Goal: Feedback & Contribution: Leave review/rating

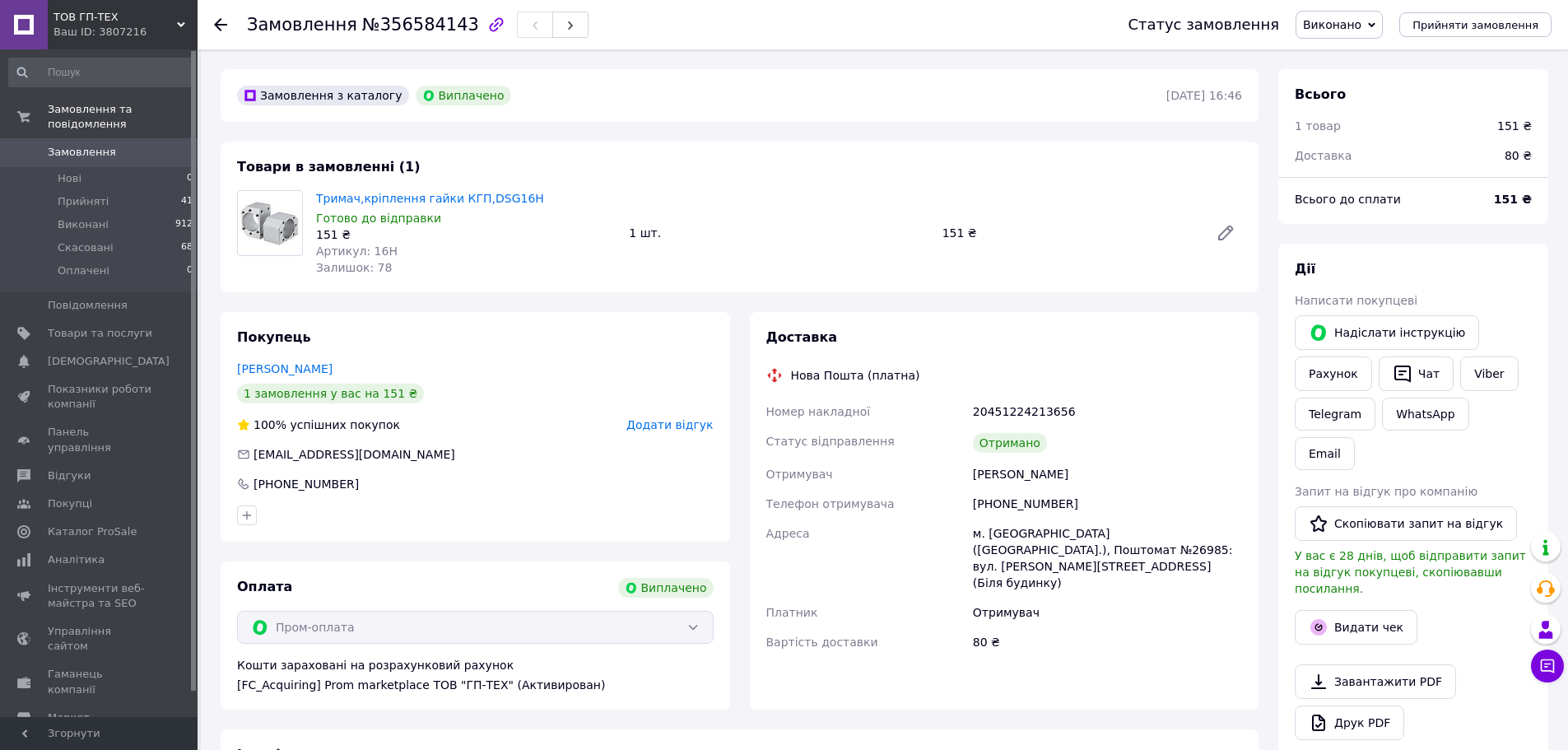
click at [684, 427] on span "Додати відгук" at bounding box center [669, 424] width 86 height 13
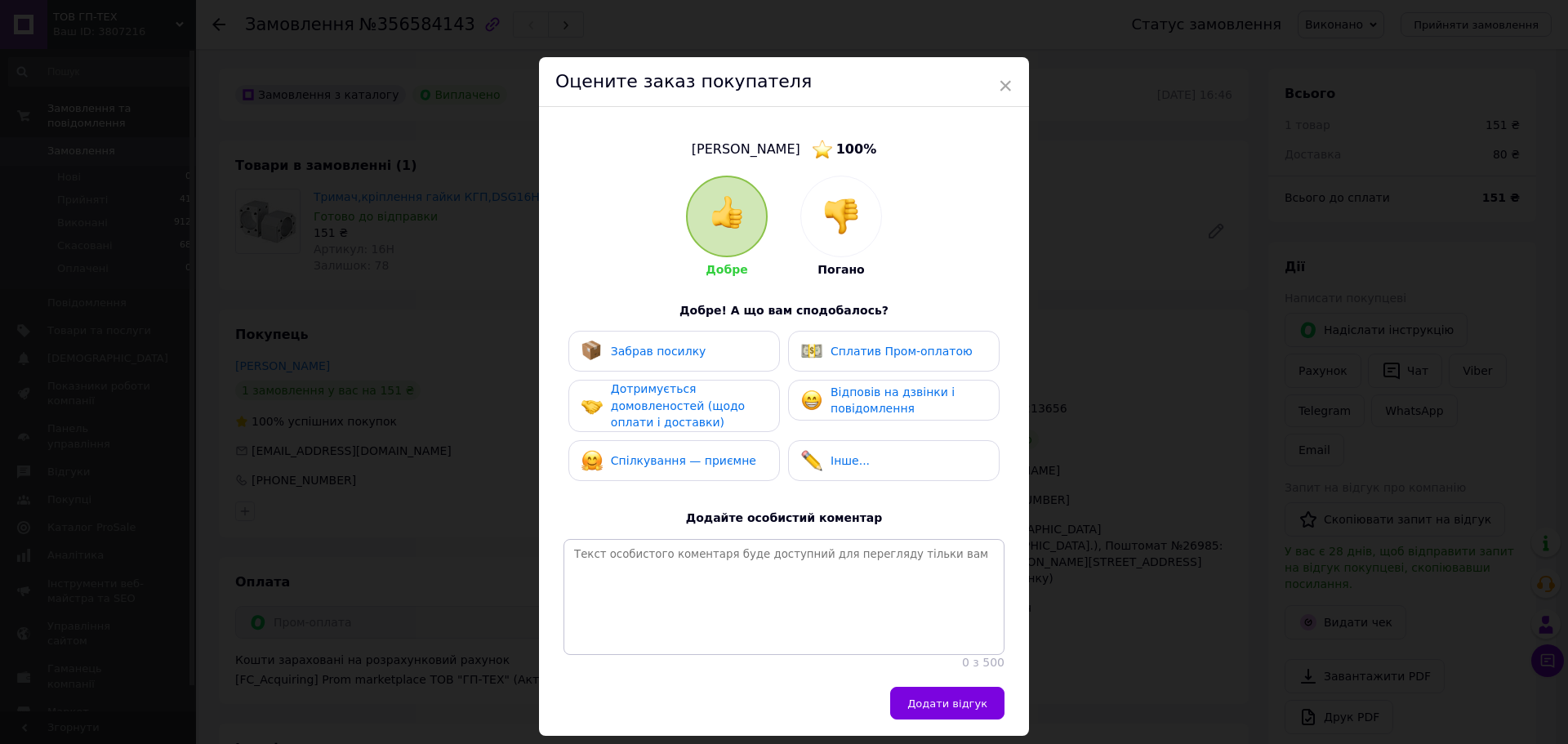
click at [668, 353] on span "Забрав посилку" at bounding box center [658, 351] width 96 height 13
click at [687, 426] on span "Дотримується домовленостей (щодо оплати і доставки)" at bounding box center [678, 405] width 134 height 46
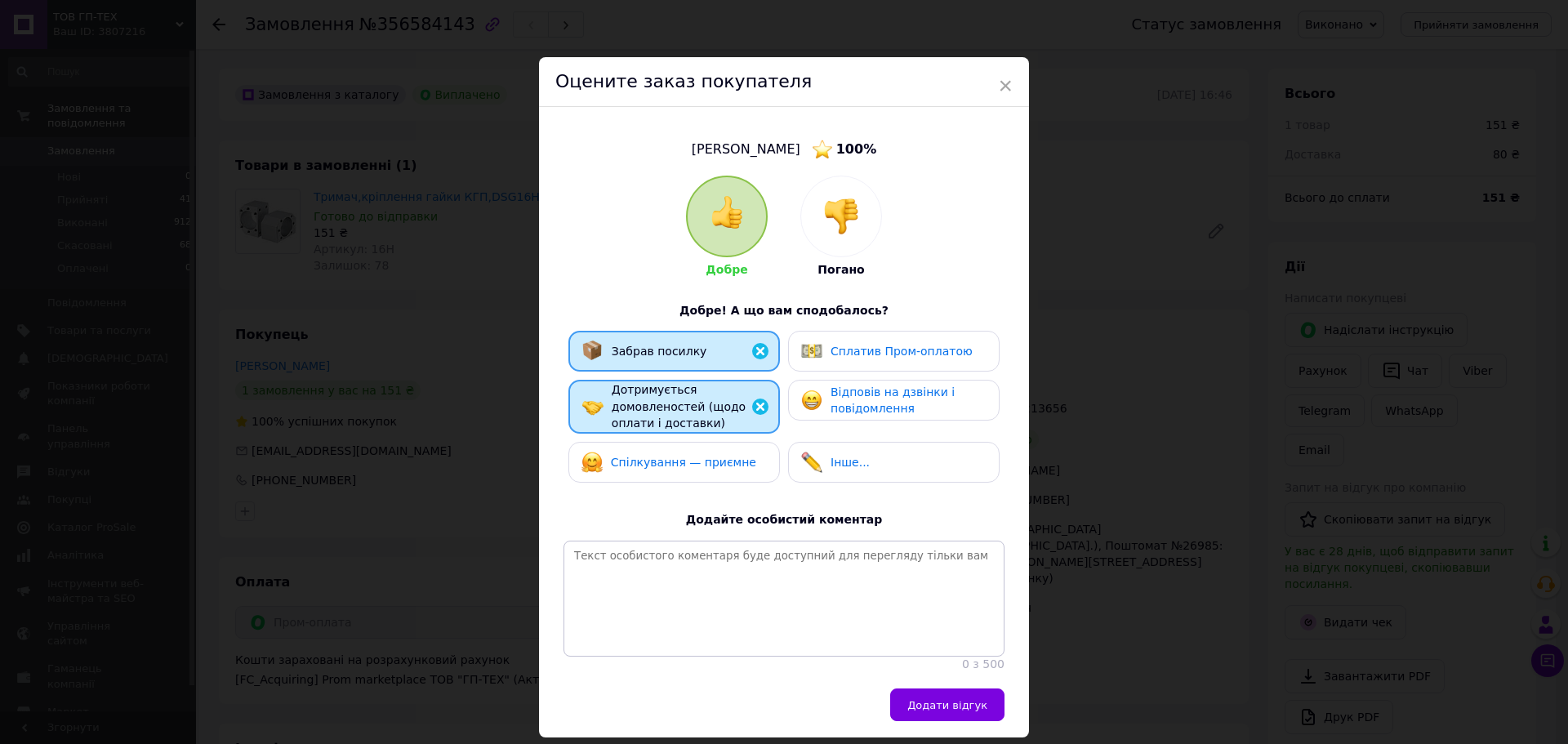
click at [689, 442] on div "Спілкування — приємне" at bounding box center [675, 462] width 211 height 41
click at [853, 408] on span "Відповів на дзвінки і повідомлення" at bounding box center [893, 401] width 124 height 30
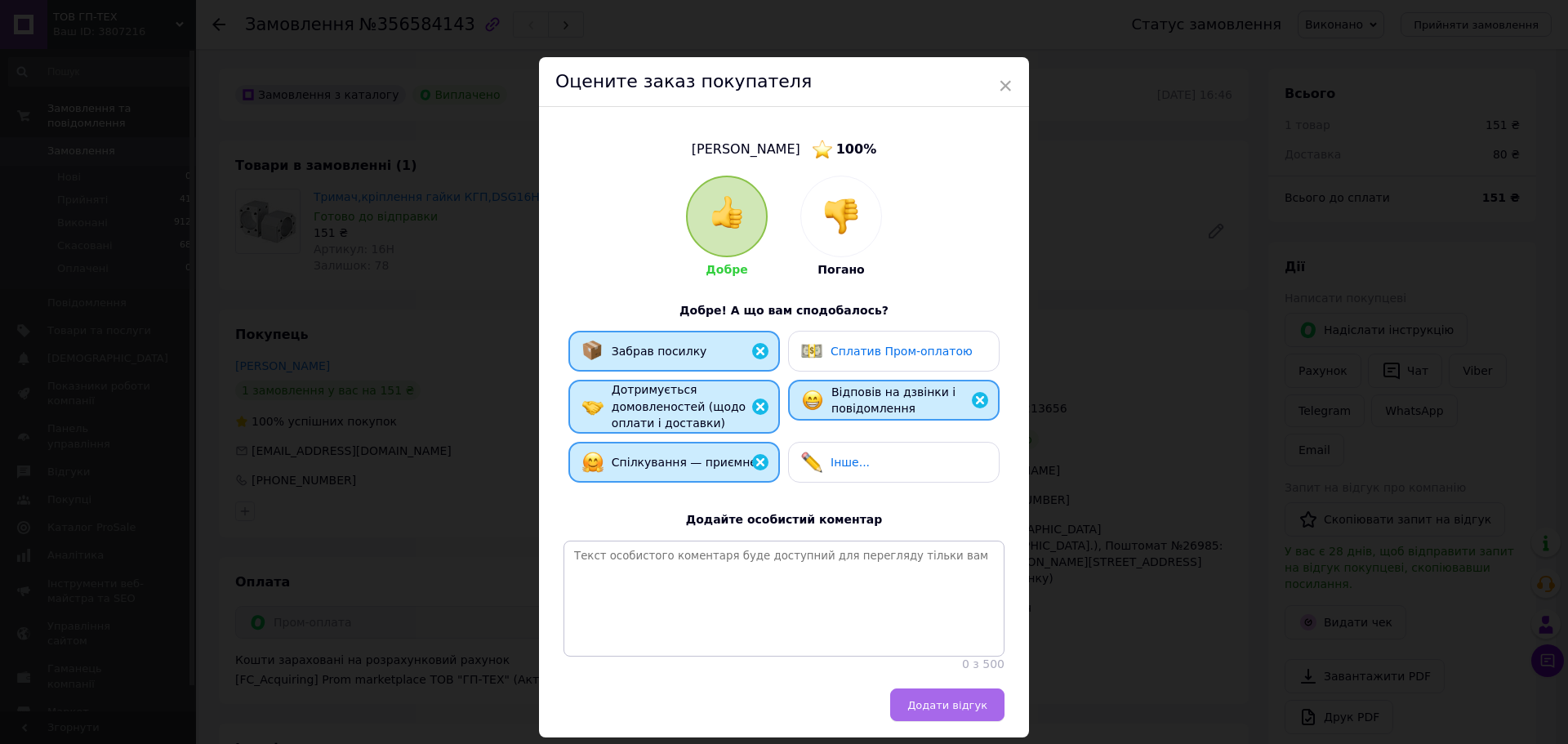
click at [964, 712] on span "Додати відгук" at bounding box center [948, 705] width 80 height 12
